Goal: Information Seeking & Learning: Find specific fact

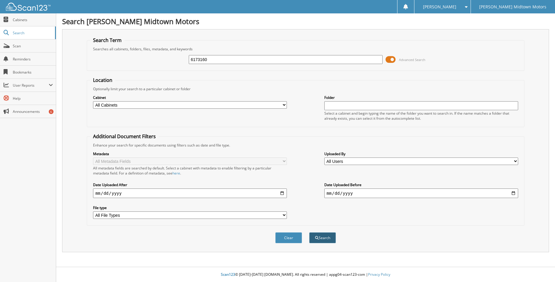
type input "6173160"
click at [323, 240] on button "Search" at bounding box center [322, 237] width 27 height 11
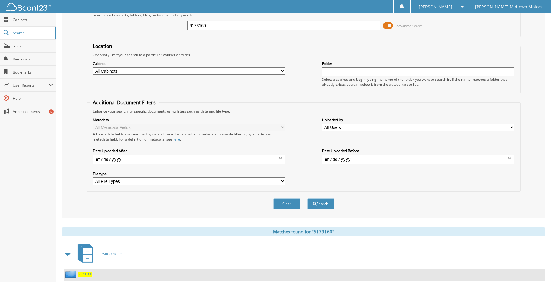
scroll to position [74, 0]
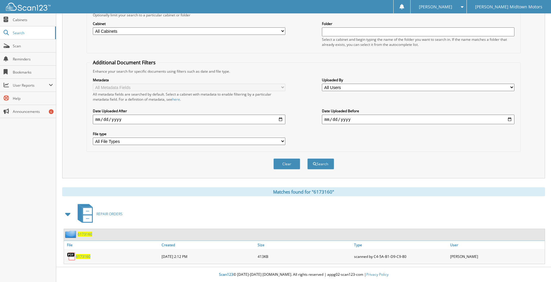
click at [86, 258] on span "6173160" at bounding box center [83, 256] width 15 height 5
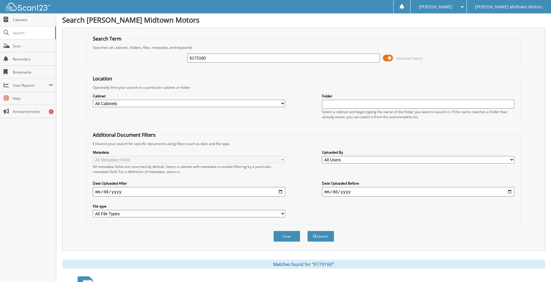
scroll to position [0, 0]
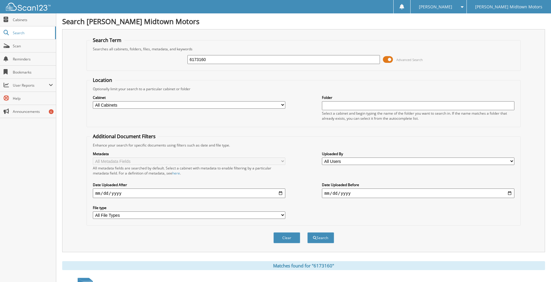
click at [212, 60] on input "6173160" at bounding box center [283, 59] width 192 height 9
type input "6171904"
click at [320, 238] on button "Search" at bounding box center [320, 237] width 27 height 11
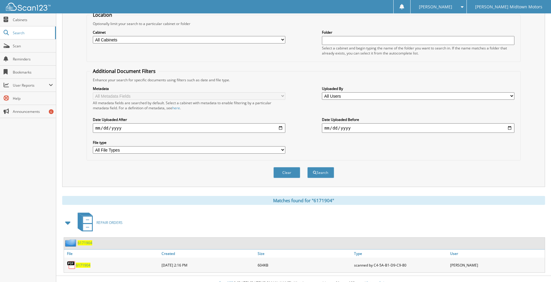
scroll to position [74, 0]
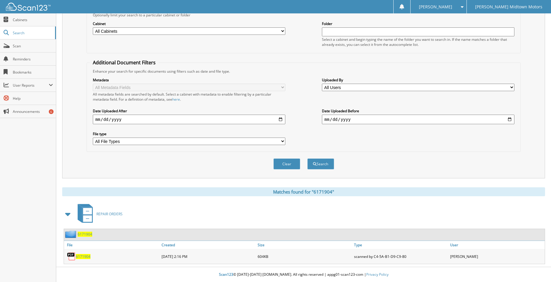
click at [84, 255] on span "6171904" at bounding box center [83, 256] width 15 height 5
